Goal: Navigation & Orientation: Find specific page/section

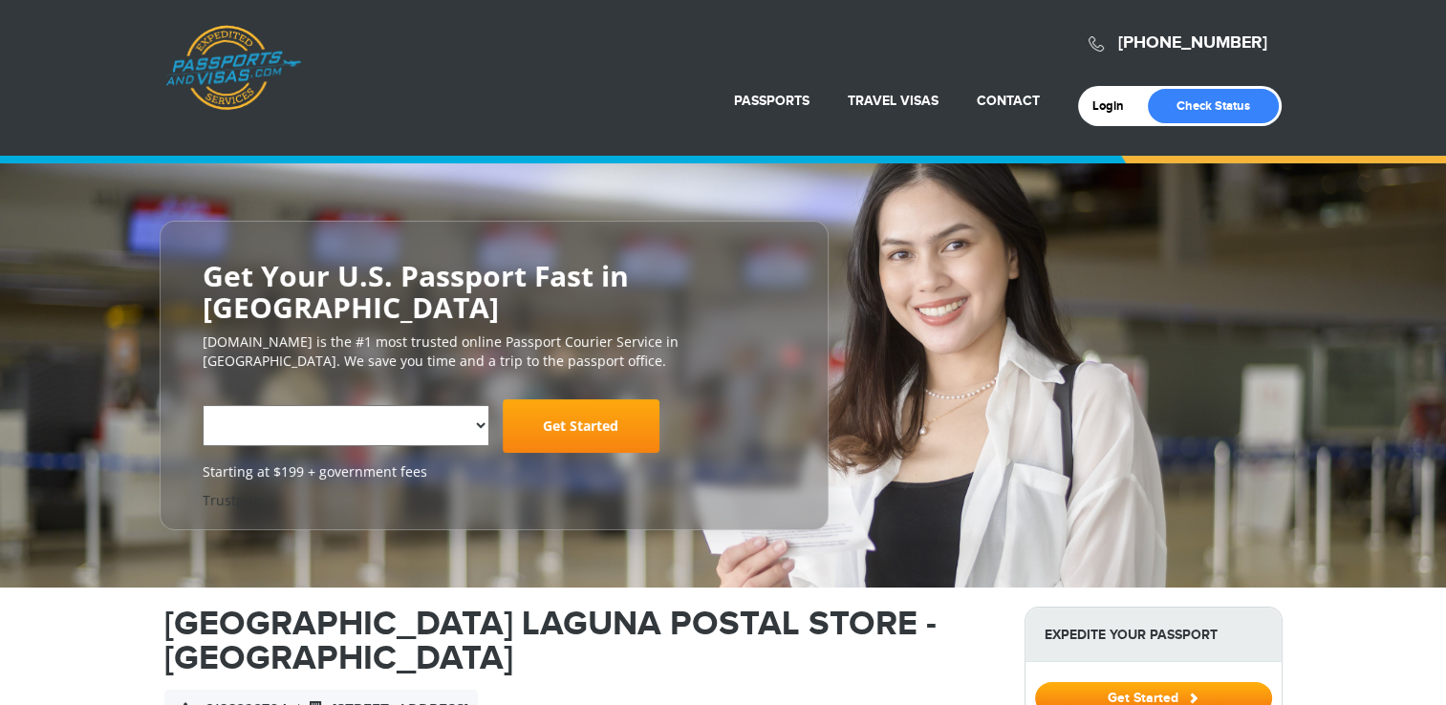
select select "**********"
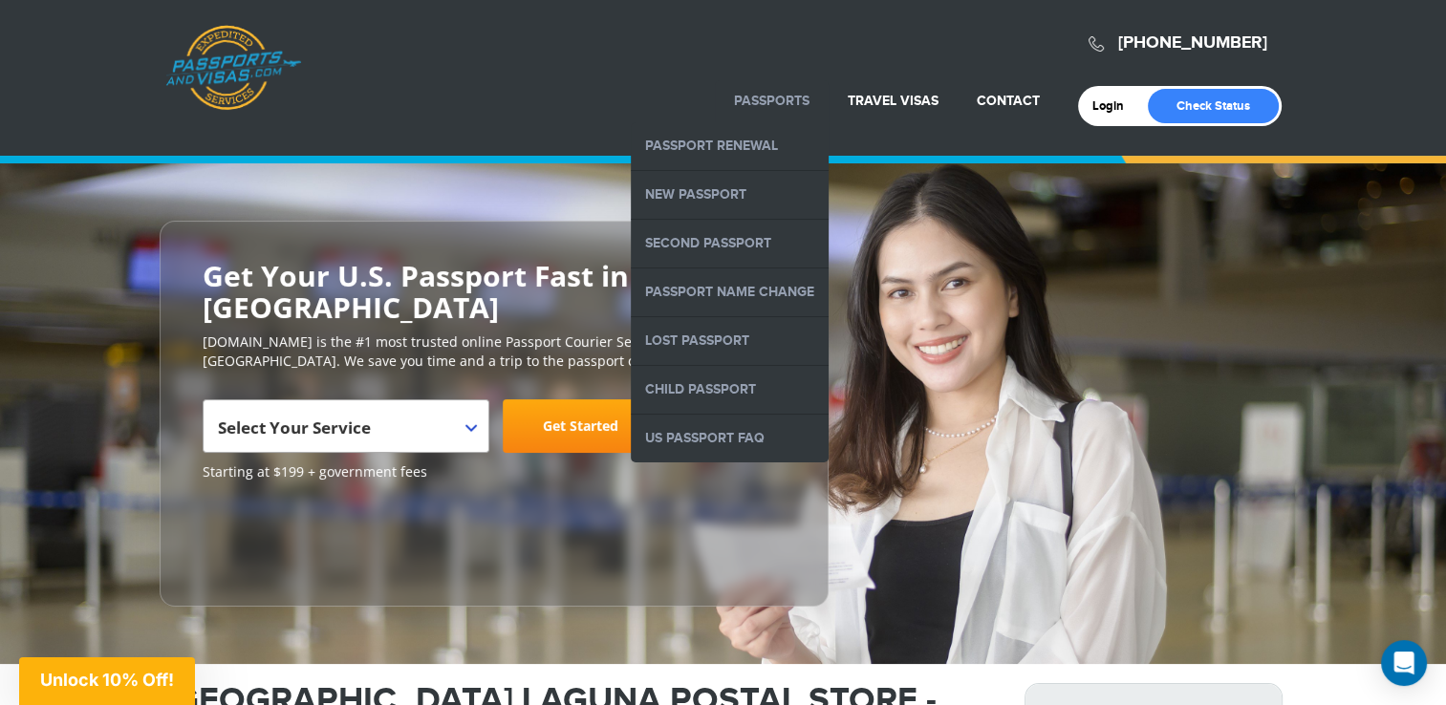
click at [767, 103] on link "Passports" at bounding box center [772, 101] width 76 height 16
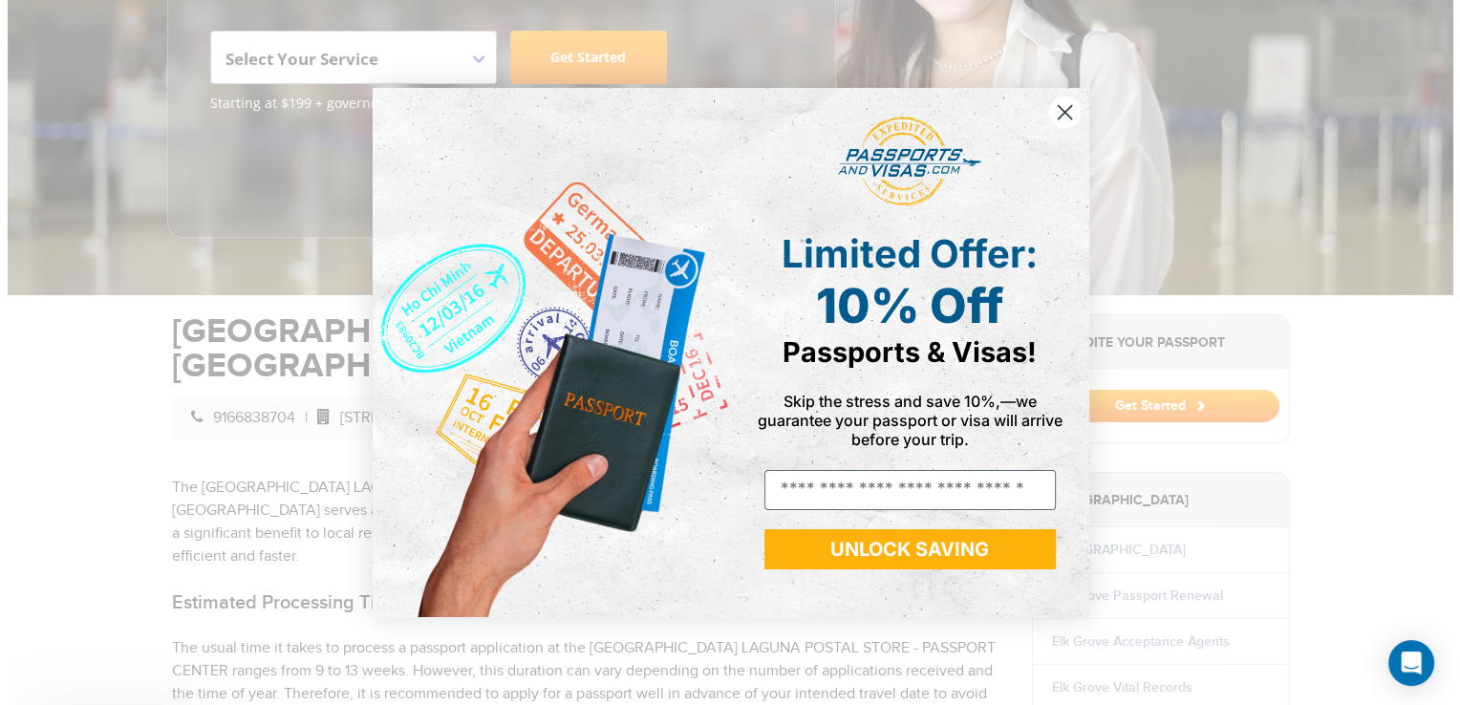
scroll to position [382, 0]
